Goal: Task Accomplishment & Management: Manage account settings

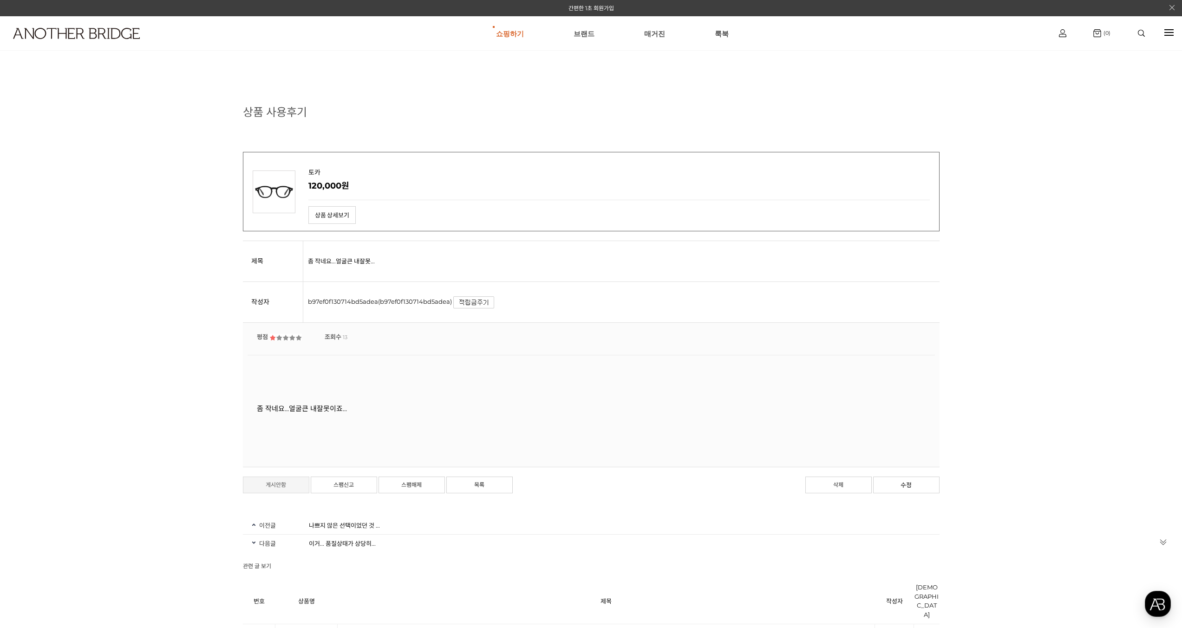
click at [275, 482] on link "게시안함" at bounding box center [276, 484] width 66 height 17
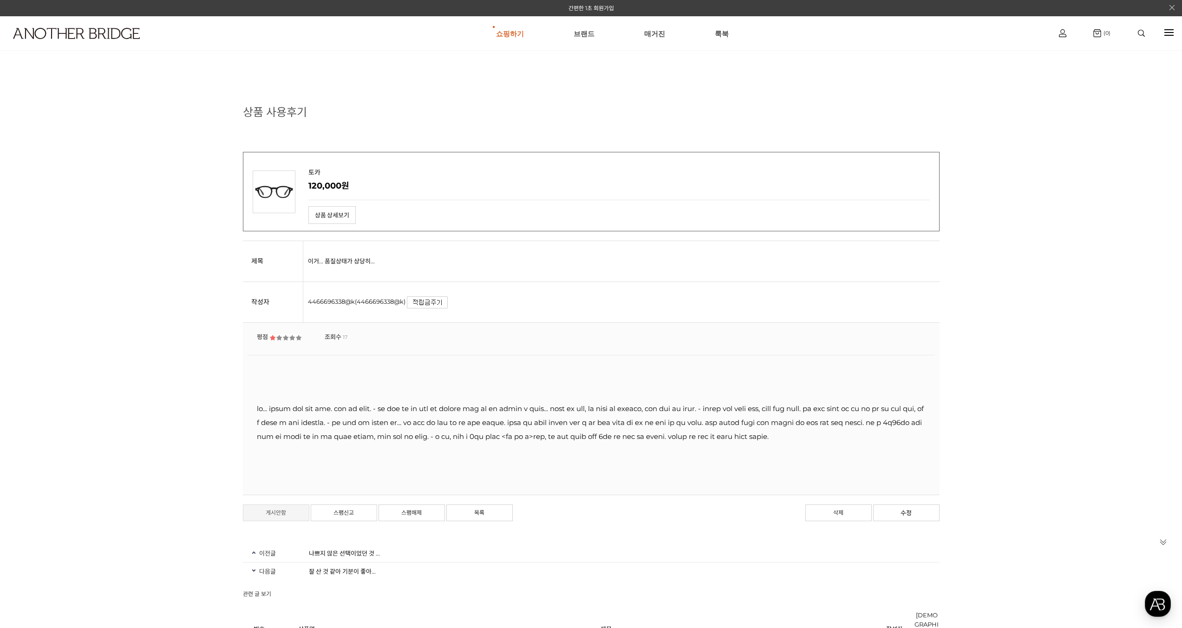
click at [275, 521] on link "게시안함" at bounding box center [276, 512] width 66 height 17
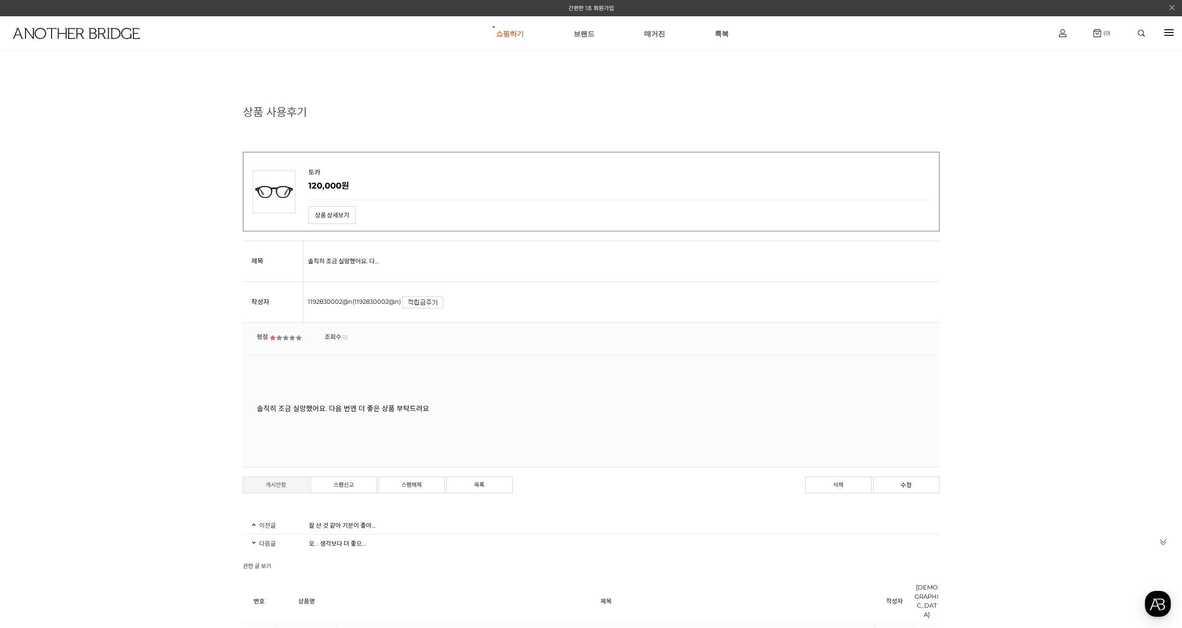
click at [281, 484] on link "게시안함" at bounding box center [276, 484] width 66 height 17
